Goal: Navigation & Orientation: Go to known website

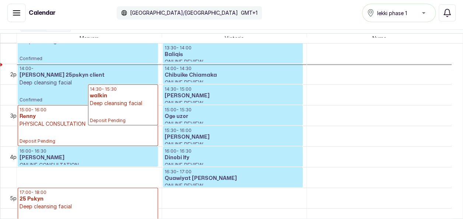
scroll to position [573, 0]
